Goal: Book appointment/travel/reservation

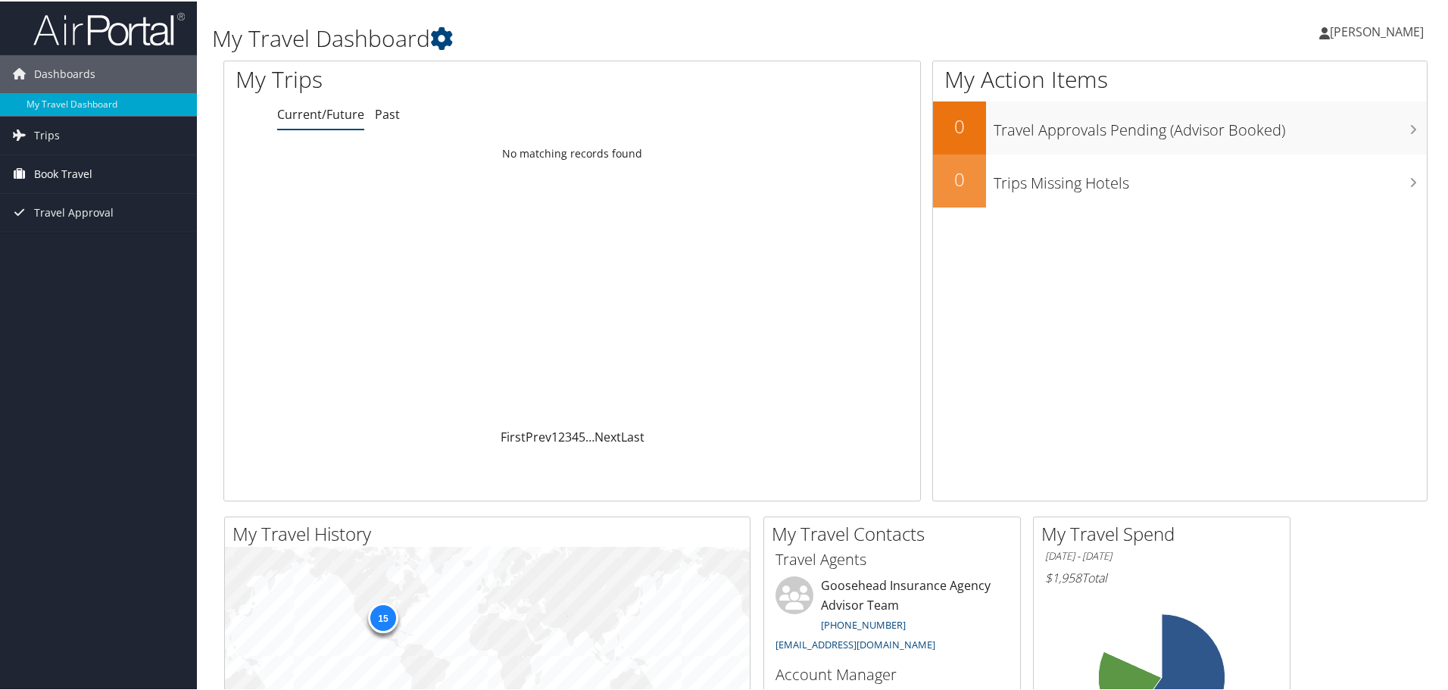
click at [56, 172] on span "Book Travel" at bounding box center [63, 173] width 58 height 38
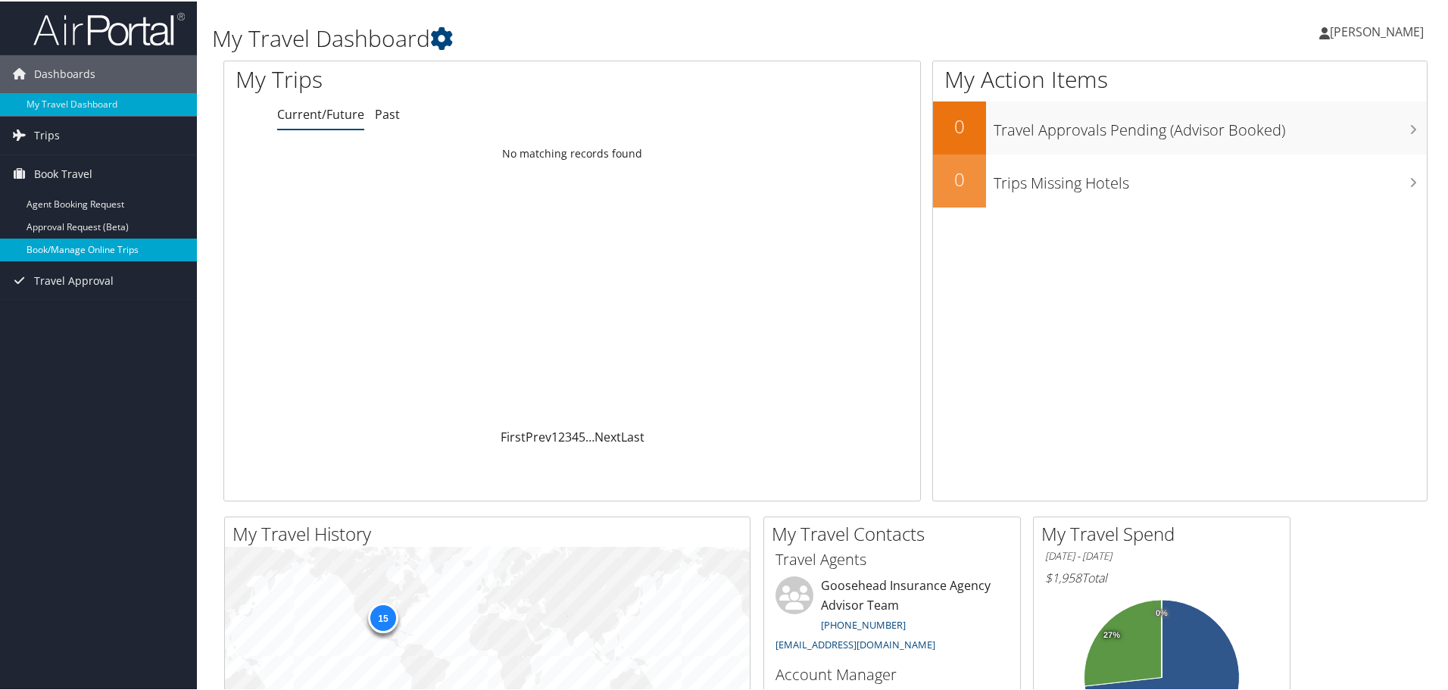
click at [65, 248] on link "Book/Manage Online Trips" at bounding box center [98, 248] width 197 height 23
